Goal: Transaction & Acquisition: Purchase product/service

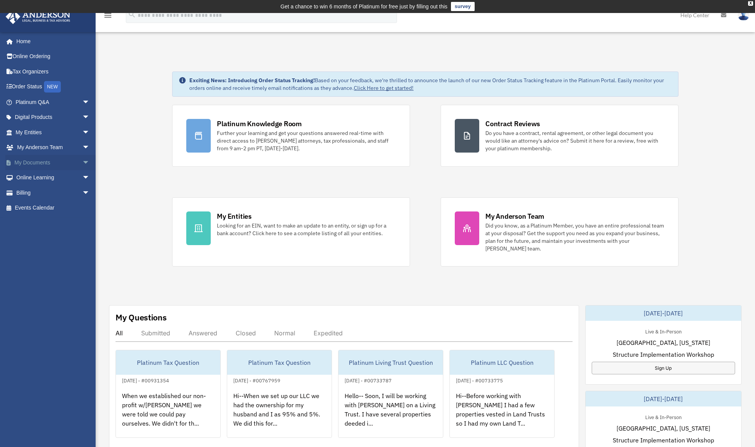
click at [38, 161] on link "My Documents arrow_drop_down" at bounding box center [53, 162] width 96 height 15
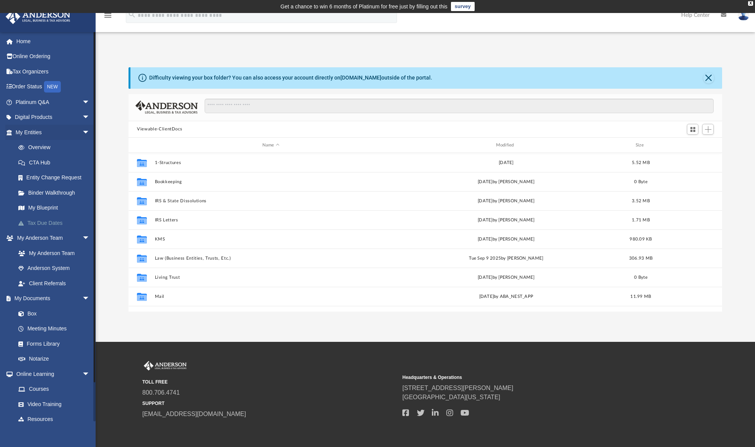
scroll to position [168, 587]
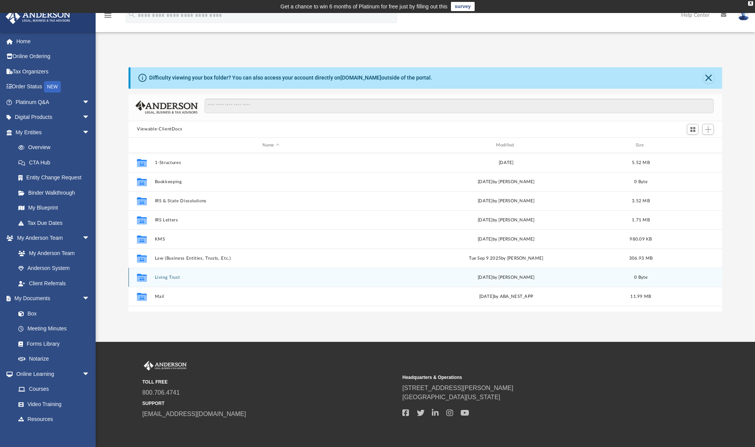
click at [178, 278] on button "Living Trust" at bounding box center [271, 277] width 232 height 5
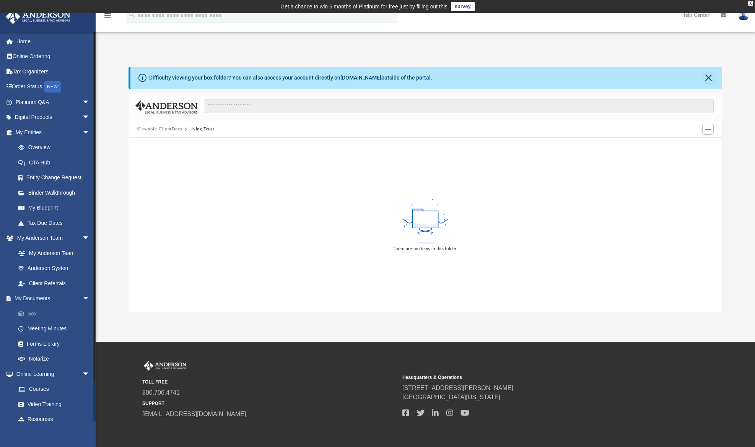
click at [36, 312] on link "Box" at bounding box center [56, 313] width 91 height 15
click at [34, 312] on link "Box" at bounding box center [56, 313] width 91 height 15
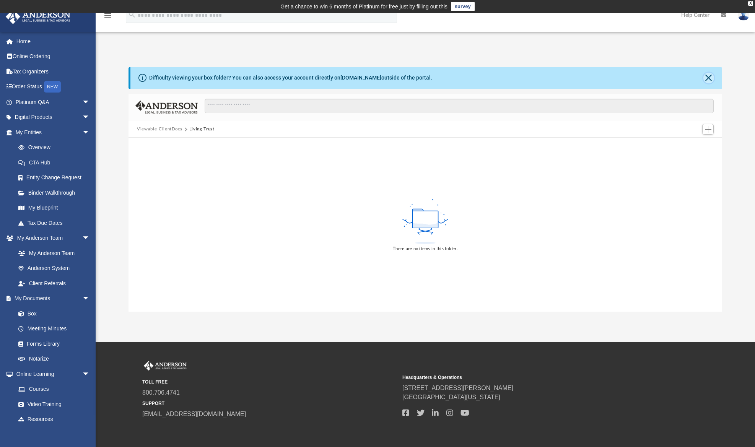
click at [708, 78] on button "Close" at bounding box center [708, 78] width 11 height 11
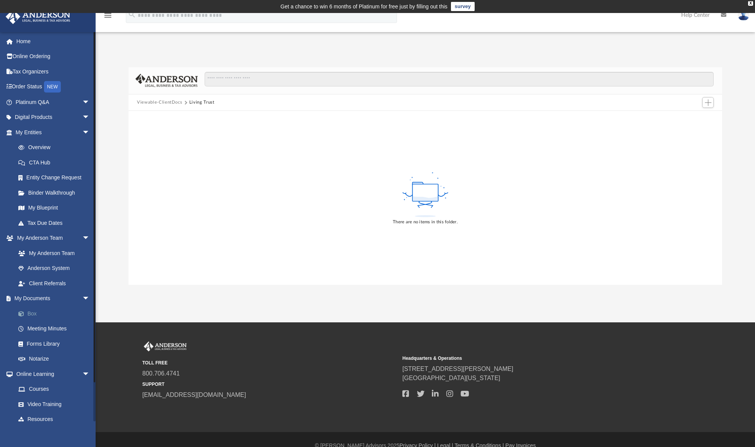
click at [37, 315] on link "Box" at bounding box center [56, 313] width 91 height 15
click at [38, 132] on link "My Entities arrow_drop_down" at bounding box center [53, 132] width 96 height 15
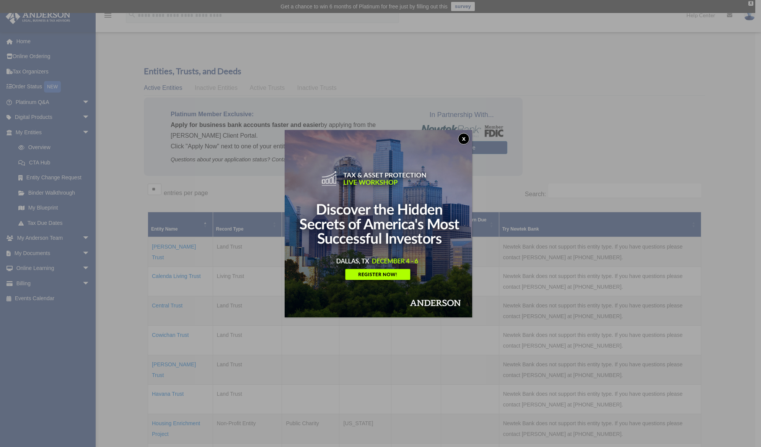
click at [467, 137] on button "x" at bounding box center [463, 138] width 11 height 11
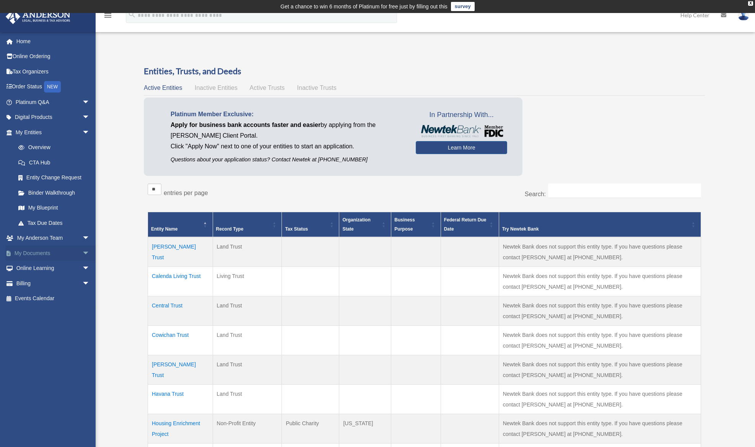
click at [19, 252] on link "My Documents arrow_drop_down" at bounding box center [53, 252] width 96 height 15
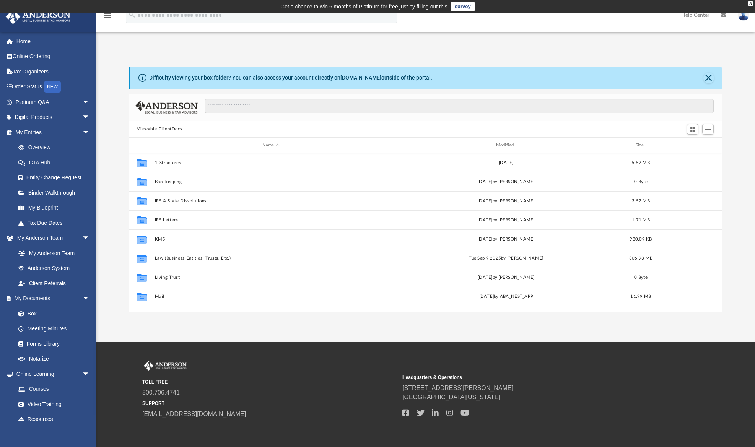
scroll to position [168, 587]
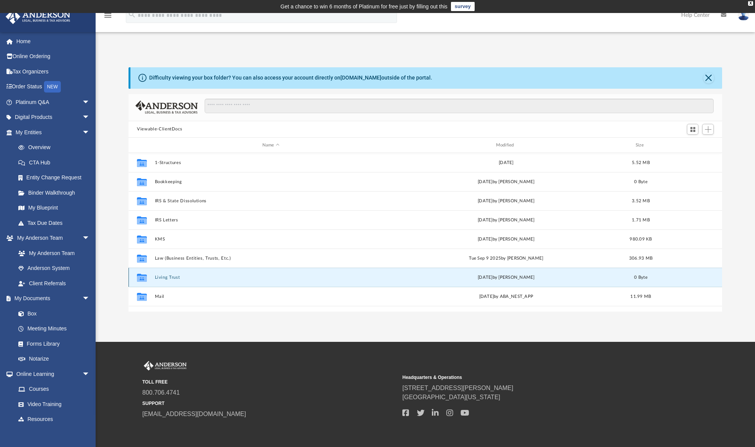
click at [162, 276] on button "Living Trust" at bounding box center [271, 277] width 232 height 5
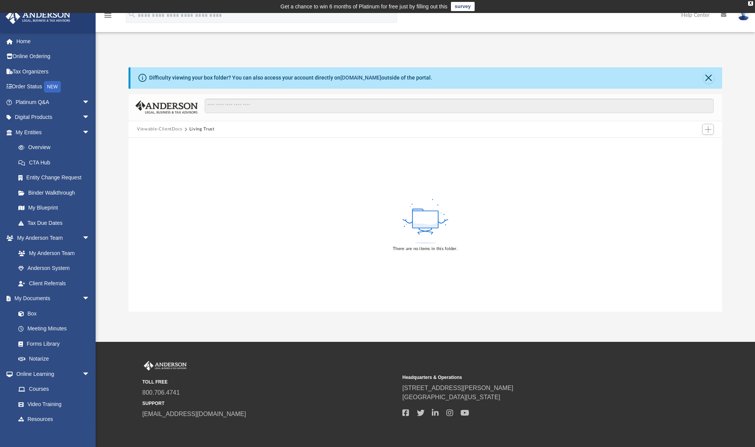
click at [364, 76] on link "[DOMAIN_NAME]" at bounding box center [360, 78] width 41 height 6
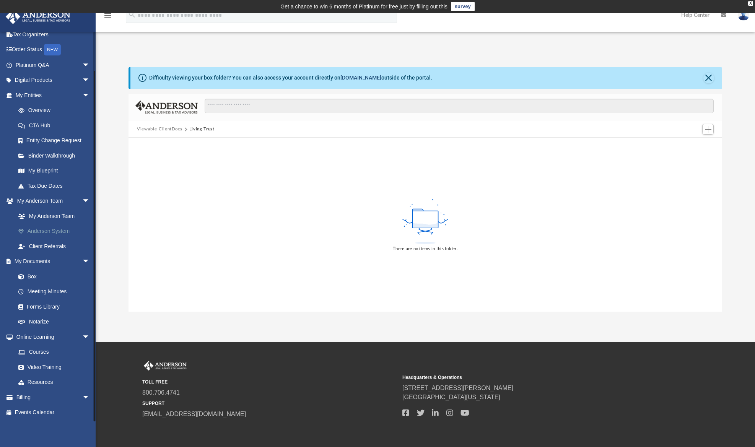
scroll to position [37, 0]
click at [29, 396] on link "Billing arrow_drop_down" at bounding box center [53, 396] width 96 height 15
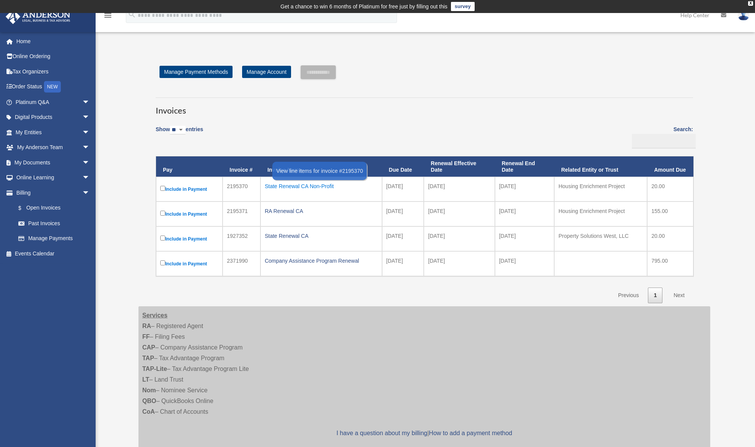
click at [296, 186] on div "State Renewal CA Non-Profit" at bounding box center [321, 186] width 113 height 11
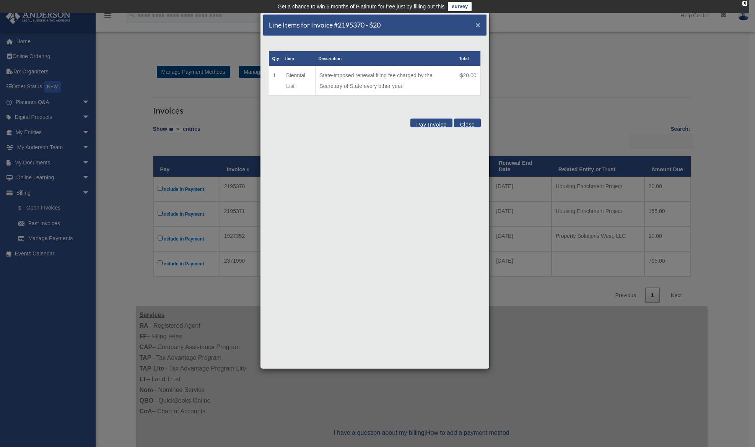
click at [479, 23] on span "×" at bounding box center [478, 24] width 5 height 9
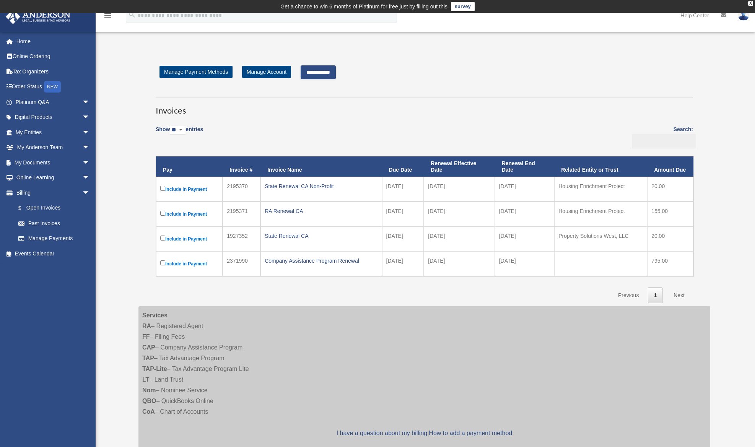
click at [334, 73] on input "**********" at bounding box center [318, 72] width 35 height 14
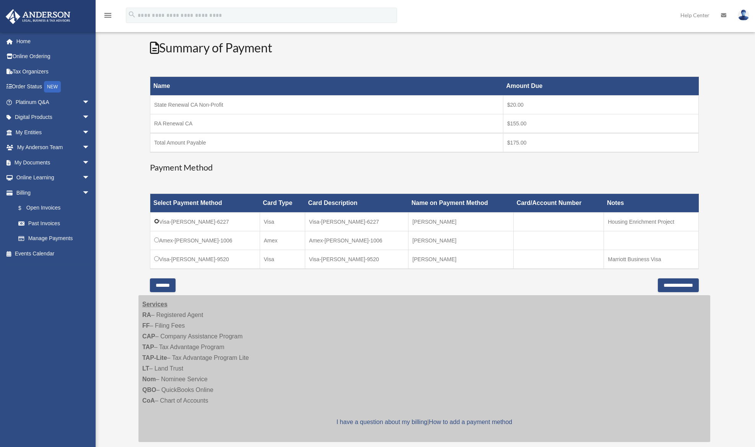
scroll to position [107, 0]
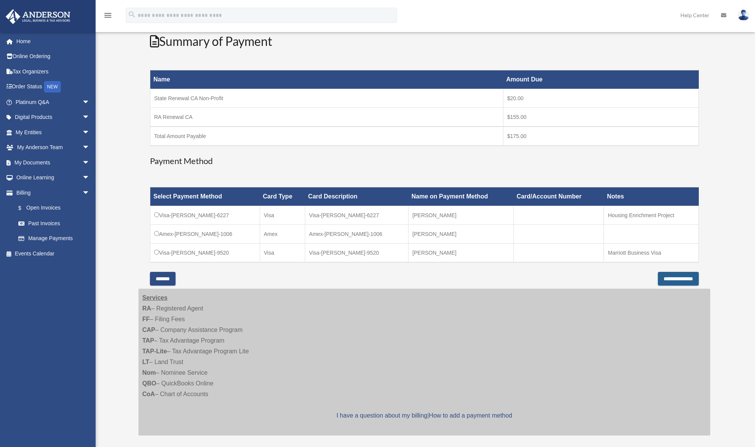
click at [680, 280] on input "**********" at bounding box center [678, 279] width 41 height 14
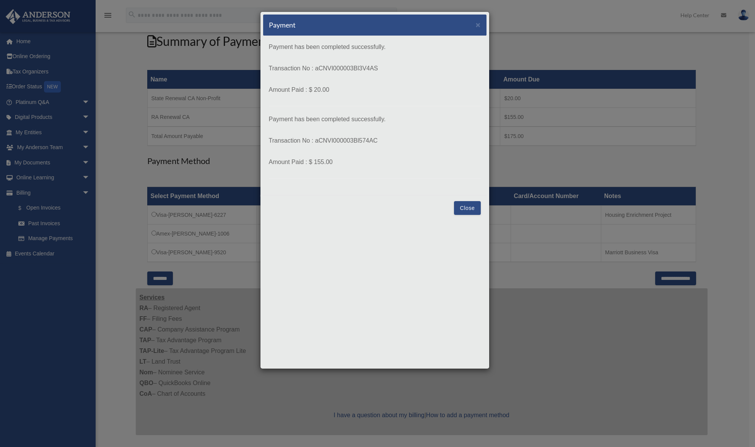
click at [468, 208] on button "Close" at bounding box center [467, 208] width 26 height 14
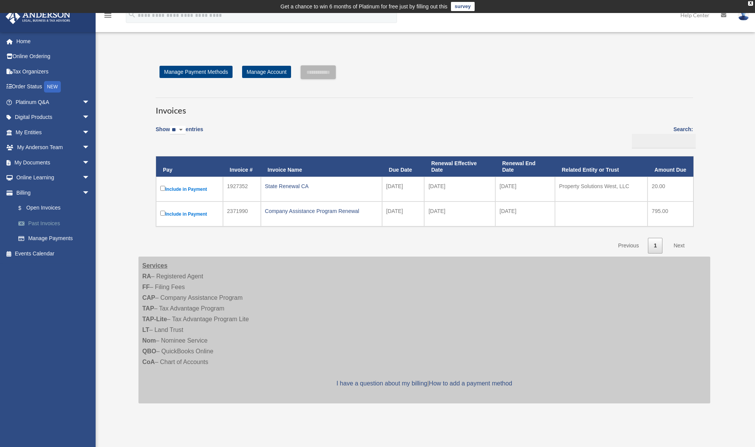
click at [41, 224] on link "Past Invoices" at bounding box center [56, 223] width 91 height 15
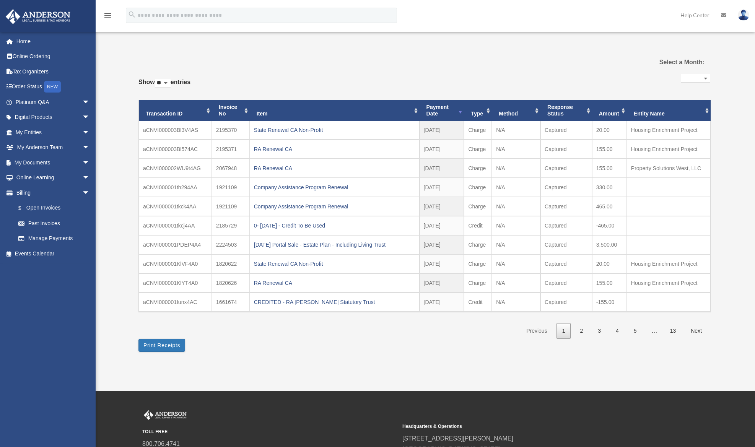
select select
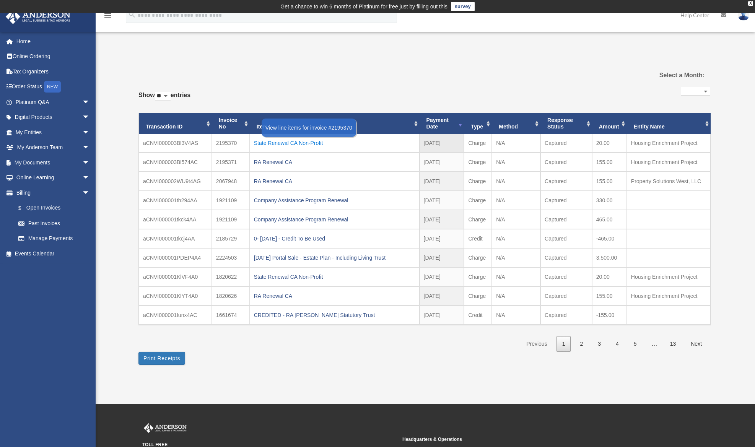
click at [274, 141] on div "State Renewal CA Non-Profit" at bounding box center [334, 143] width 161 height 11
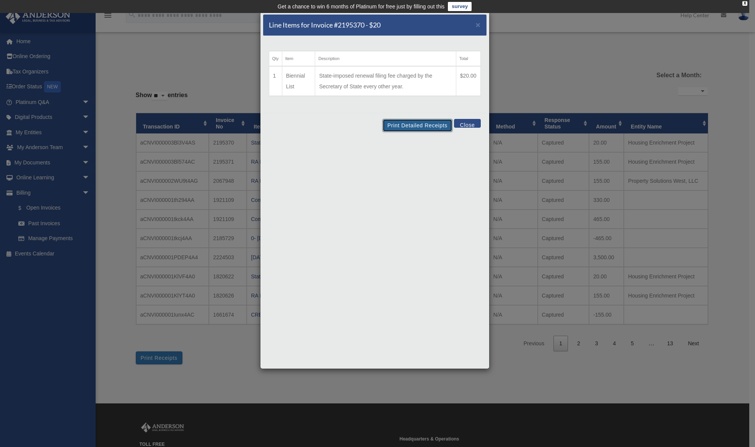
click at [409, 126] on button "Print Detailed Receipts" at bounding box center [417, 125] width 70 height 13
click at [469, 124] on button "Close" at bounding box center [467, 123] width 26 height 9
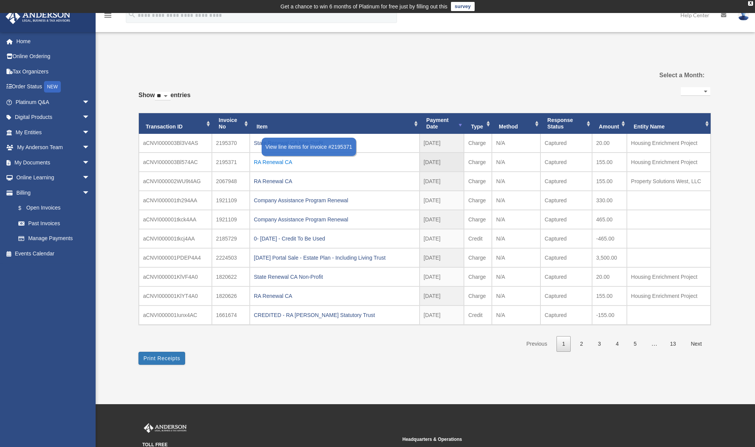
click at [283, 161] on div "RA Renewal CA" at bounding box center [334, 162] width 161 height 11
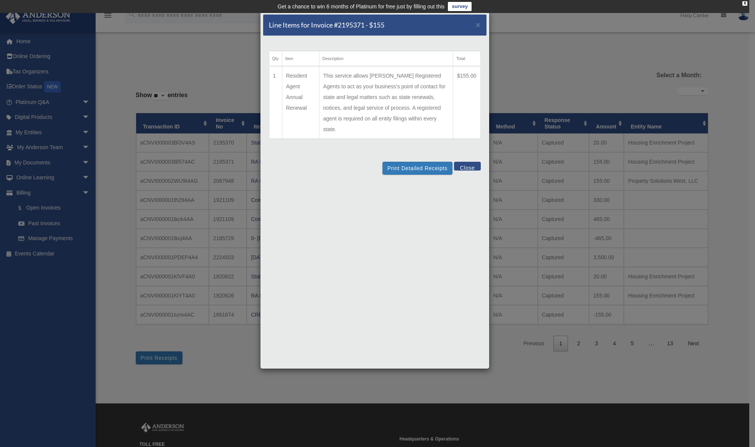
click at [467, 162] on button "Close" at bounding box center [467, 166] width 26 height 9
